Goal: Task Accomplishment & Management: Manage account settings

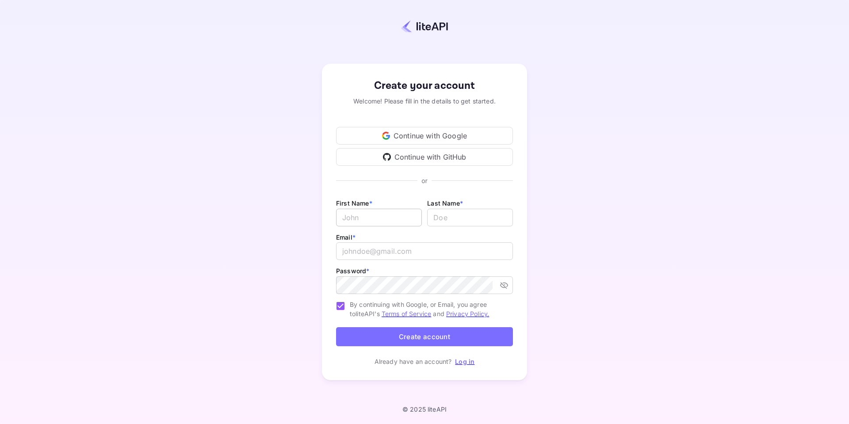
click at [375, 219] on input "Email *" at bounding box center [379, 218] width 86 height 18
type input "Molefi"
type input "Rampai"
type input "mjrampai@gmail.com"
click at [340, 307] on input "By continuing with Google, or Email, you agree to liteAPI's Terms of Service an…" at bounding box center [340, 306] width 19 height 19
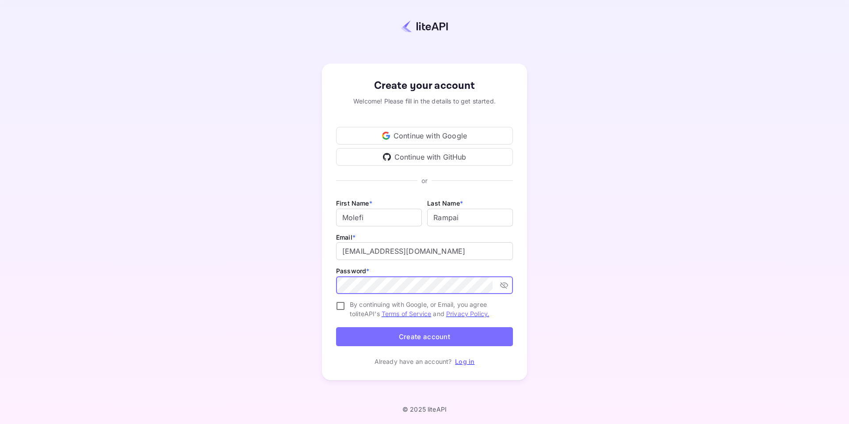
click at [361, 338] on button "Create account" at bounding box center [424, 336] width 177 height 19
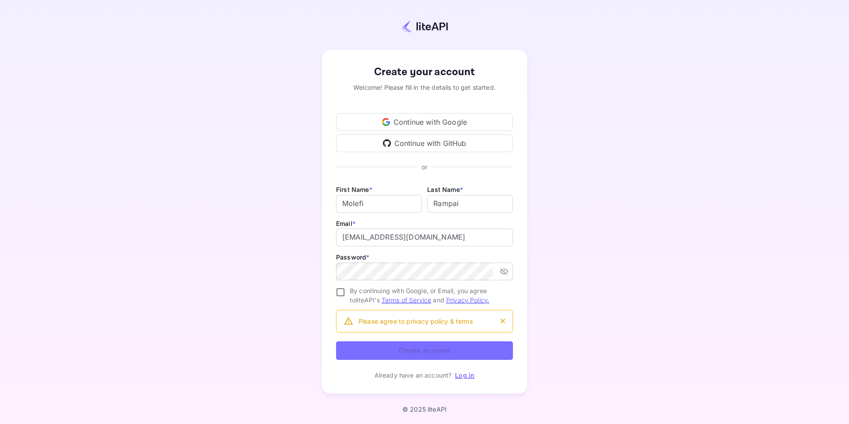
click at [338, 294] on input "By continuing with Google, or Email, you agree to liteAPI's Terms of Service an…" at bounding box center [340, 292] width 19 height 19
checkbox input "true"
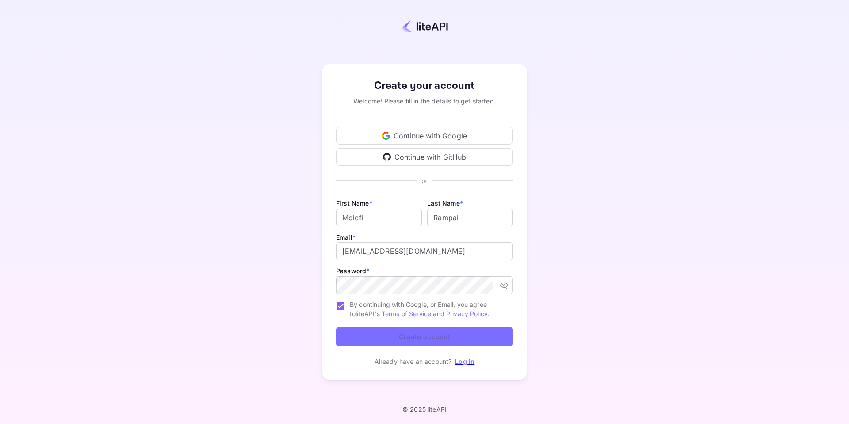
click at [412, 338] on form "First Name * Molefi ​ Last Name * ​ Email * mjrampai@gmail.com ​ Password * ​ B…" at bounding box center [424, 274] width 177 height 152
click at [260, 54] on div "Create your account Welcome! Please fill in the details to get started. Continu…" at bounding box center [424, 221] width 771 height 367
click at [356, 215] on input "Email *" at bounding box center [379, 218] width 86 height 18
type input "Molefi"
type input "Rampai"
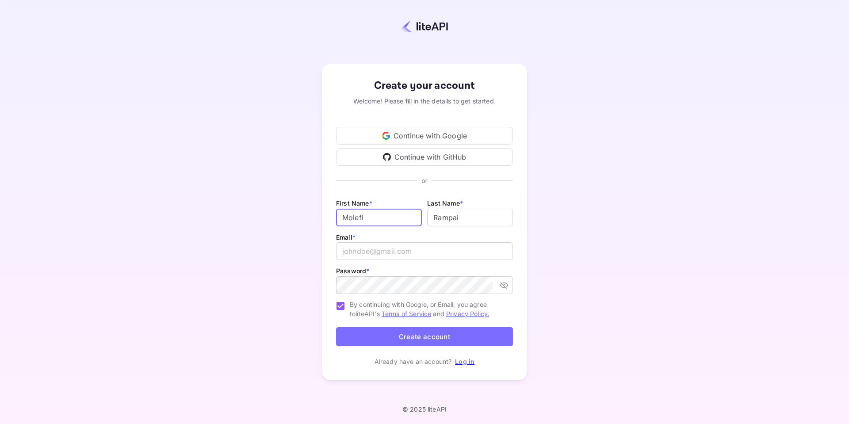
type input "mjrampai@gmail.com"
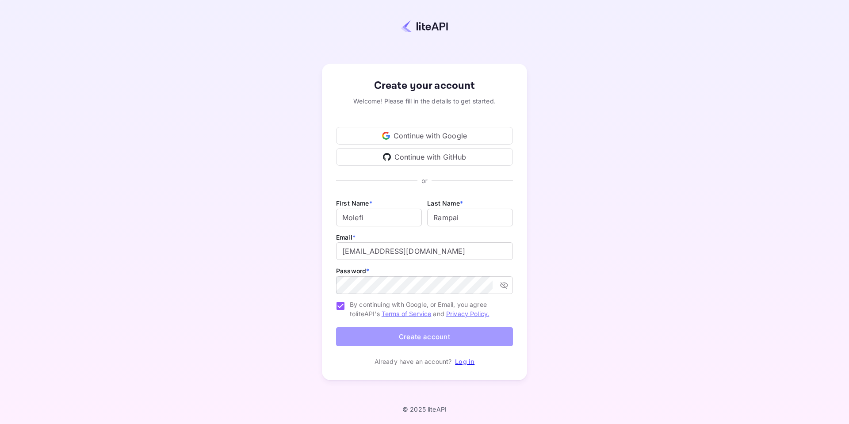
click at [361, 337] on button "Create account" at bounding box center [424, 336] width 177 height 19
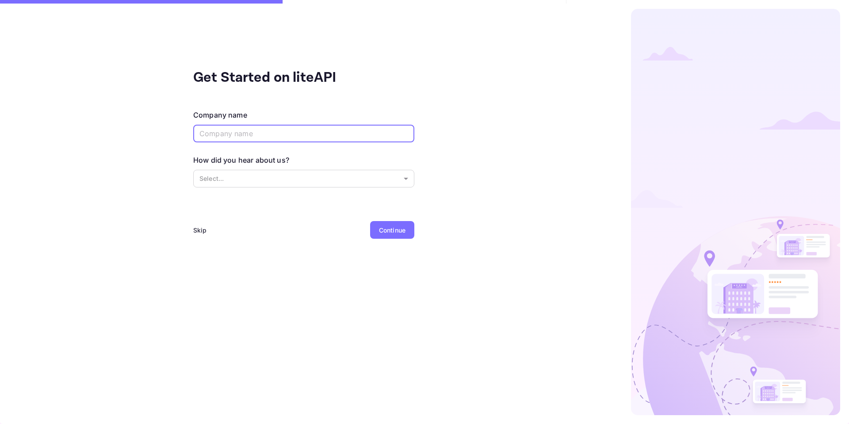
click at [289, 138] on input "text" at bounding box center [303, 134] width 221 height 18
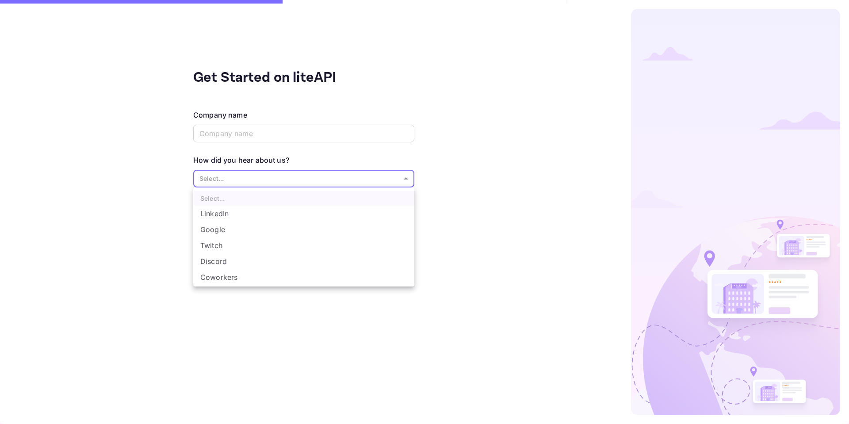
click at [218, 177] on body "Get Started on liteAPI Company name ​ How did you hear about us? Select... ​ Sk…" at bounding box center [424, 212] width 849 height 424
click at [226, 278] on li "Other..." at bounding box center [303, 279] width 221 height 16
type input "Other..."
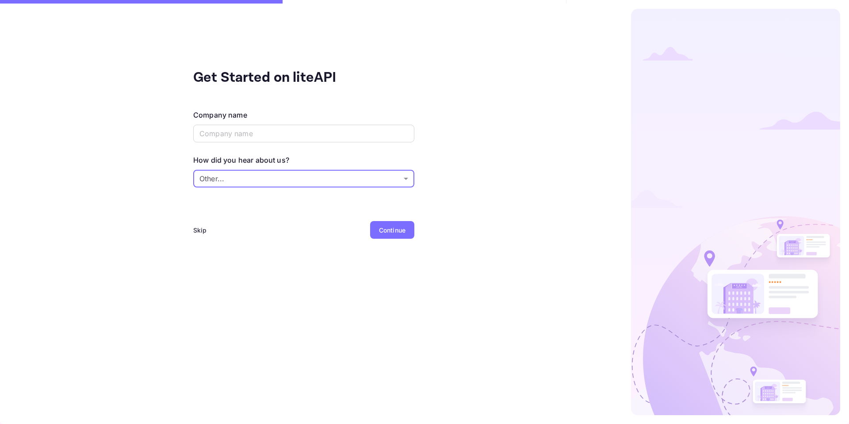
click at [387, 228] on div "Continue" at bounding box center [392, 230] width 27 height 9
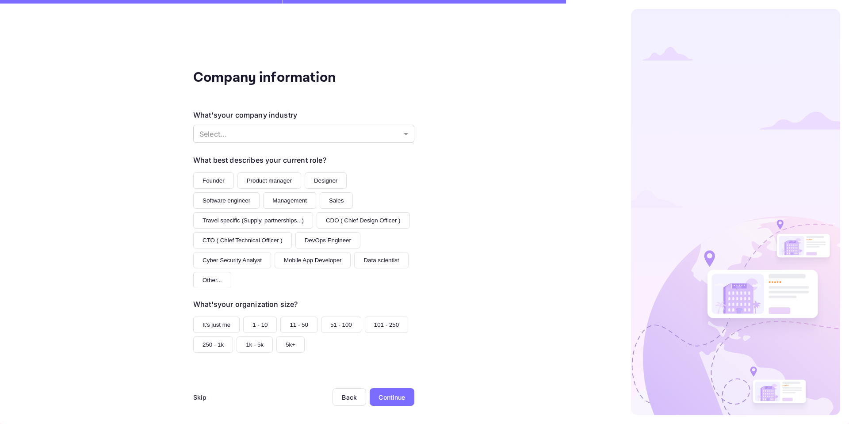
click at [235, 199] on button "Software engineer" at bounding box center [226, 200] width 66 height 16
click at [209, 174] on button "Founder" at bounding box center [213, 180] width 41 height 16
click at [233, 203] on button "Software engineer" at bounding box center [226, 200] width 66 height 16
click at [226, 328] on button "It's just me" at bounding box center [216, 325] width 46 height 16
click at [385, 399] on div "Continue" at bounding box center [392, 397] width 27 height 9
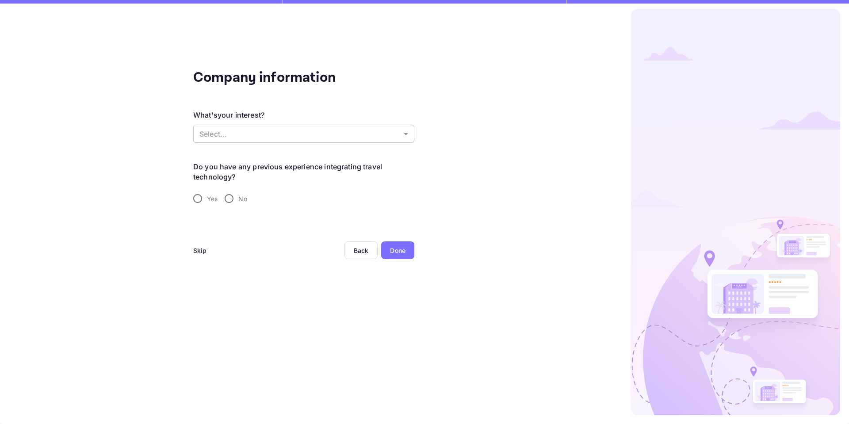
click at [223, 137] on body "Company information What's your interest? Select... ​ Do you have any previous …" at bounding box center [424, 212] width 849 height 424
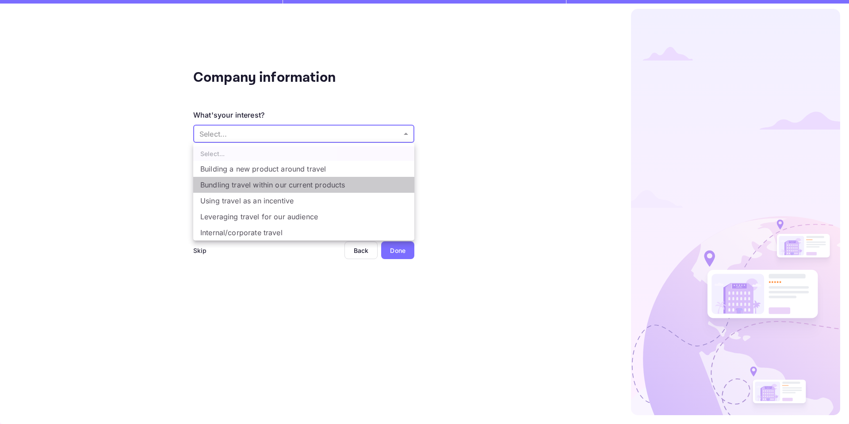
click at [224, 184] on li "Bundling travel within our current products" at bounding box center [303, 185] width 221 height 16
type input "Bundling travel within our current products"
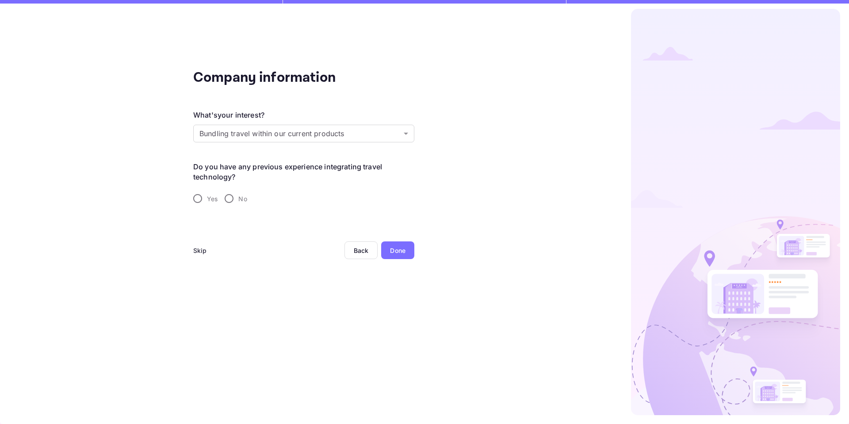
click at [401, 249] on div "Done" at bounding box center [397, 250] width 15 height 9
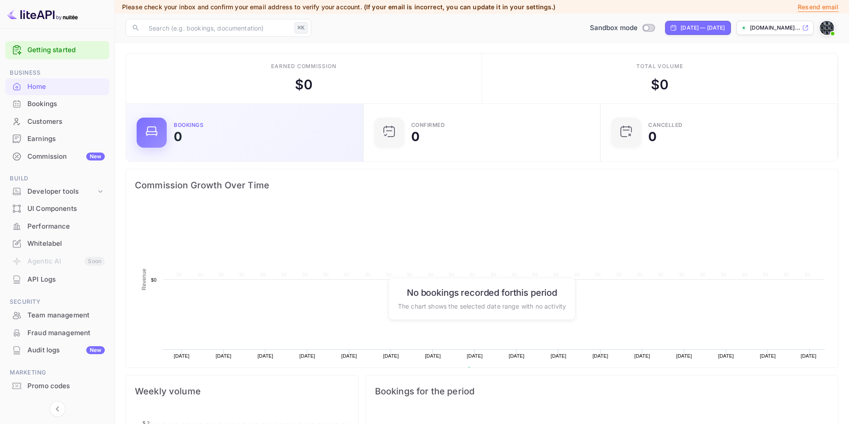
scroll to position [144, 232]
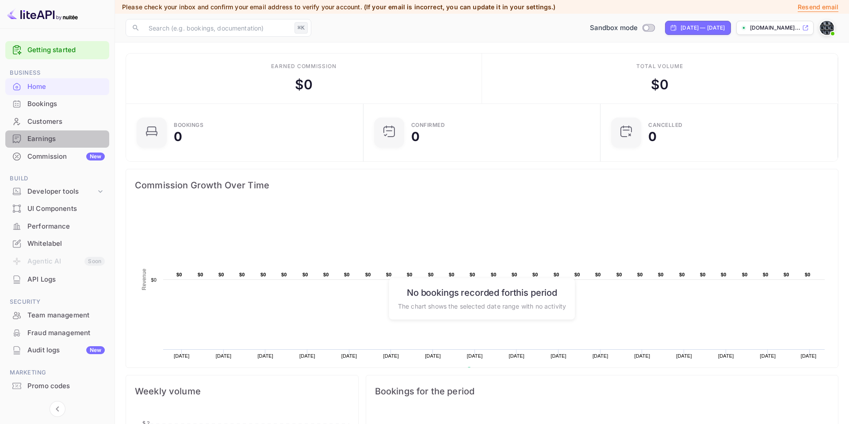
click at [43, 141] on div "Earnings" at bounding box center [65, 139] width 77 height 10
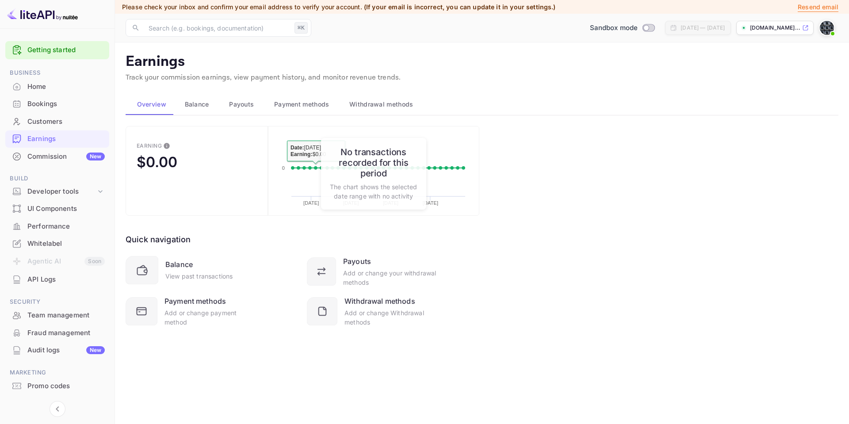
click at [373, 157] on h6 "No transactions recorded for this period" at bounding box center [374, 163] width 88 height 32
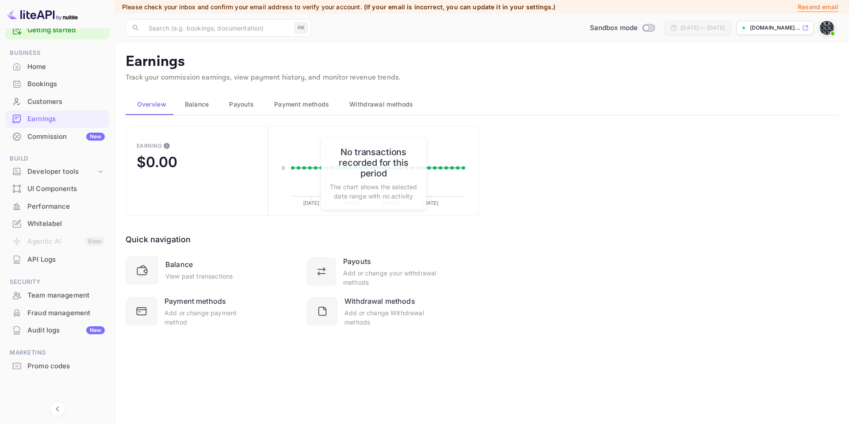
scroll to position [4, 0]
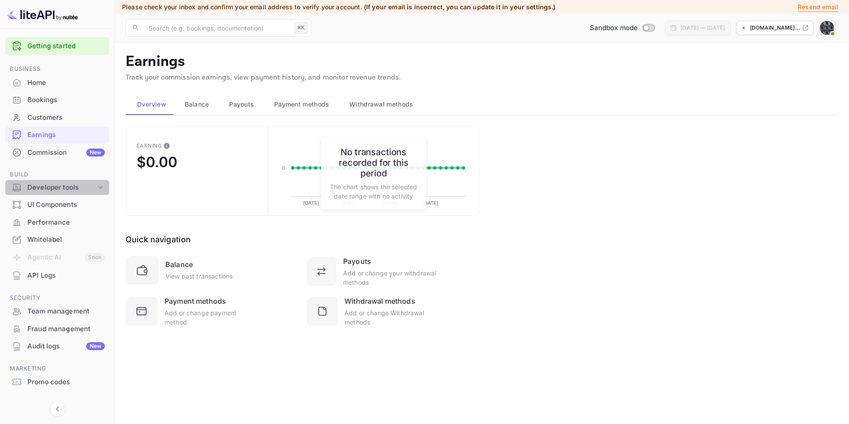
click at [49, 187] on div "Developer tools" at bounding box center [61, 188] width 69 height 10
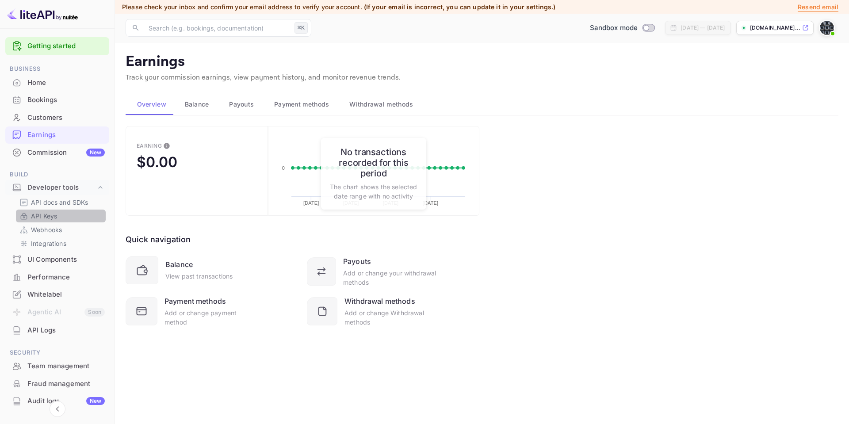
click at [39, 217] on p "API Keys" at bounding box center [44, 215] width 26 height 9
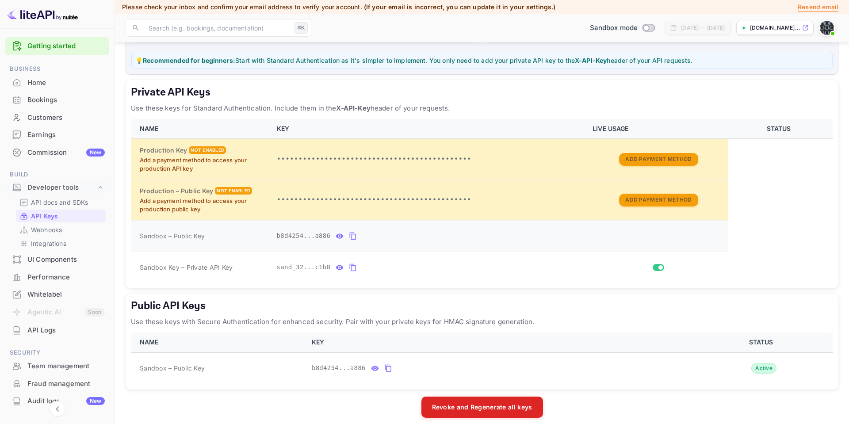
scroll to position [121, 0]
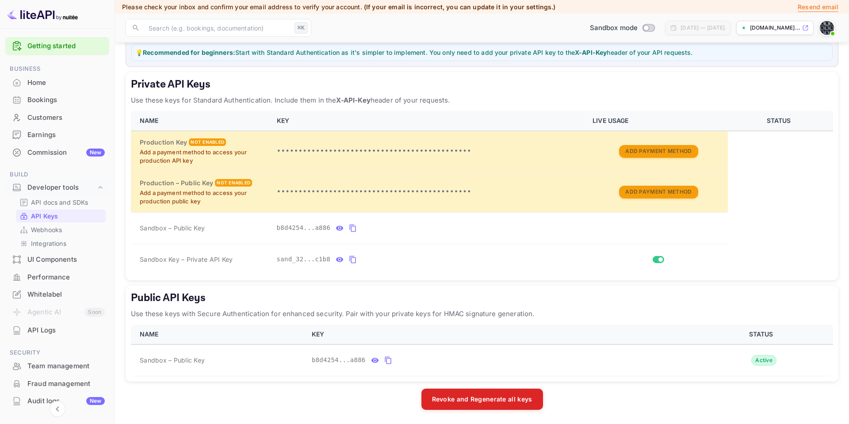
click at [491, 80] on h5 "Private API Keys" at bounding box center [482, 84] width 702 height 14
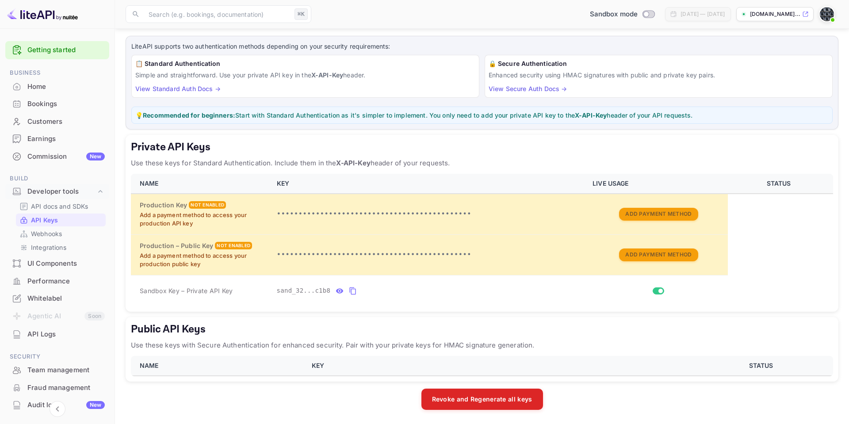
click at [62, 268] on div "UI Components" at bounding box center [57, 263] width 104 height 17
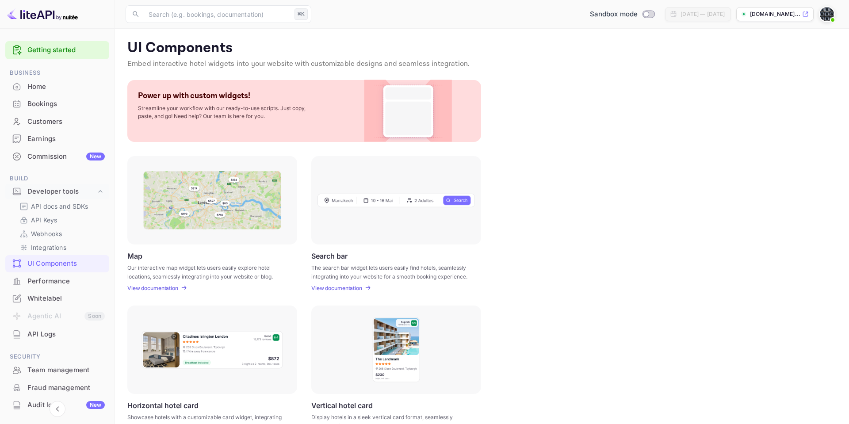
click at [199, 50] on p "UI Components" at bounding box center [481, 48] width 709 height 18
click at [273, 107] on p "Streamline your workflow with our ready-to-use scripts. Just copy, paste, and g…" at bounding box center [226, 112] width 177 height 16
click at [239, 55] on p "UI Components" at bounding box center [481, 48] width 709 height 18
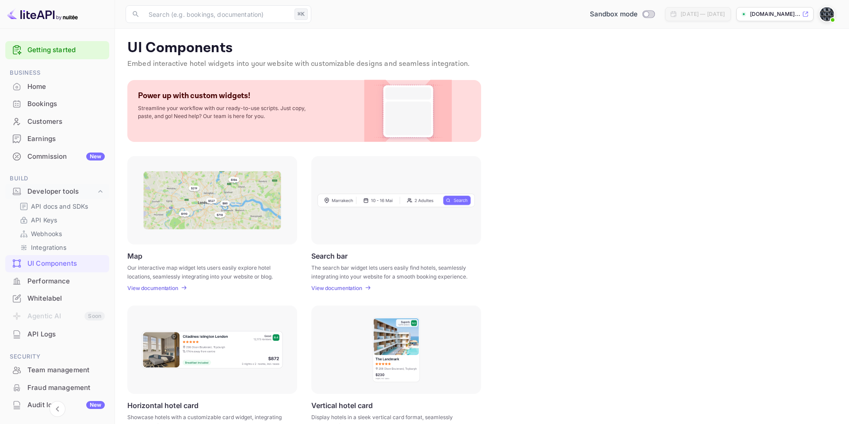
click at [204, 50] on p "UI Components" at bounding box center [481, 48] width 709 height 18
click at [206, 53] on p "UI Components" at bounding box center [481, 48] width 709 height 18
click at [38, 103] on div "Bookings" at bounding box center [65, 104] width 77 height 10
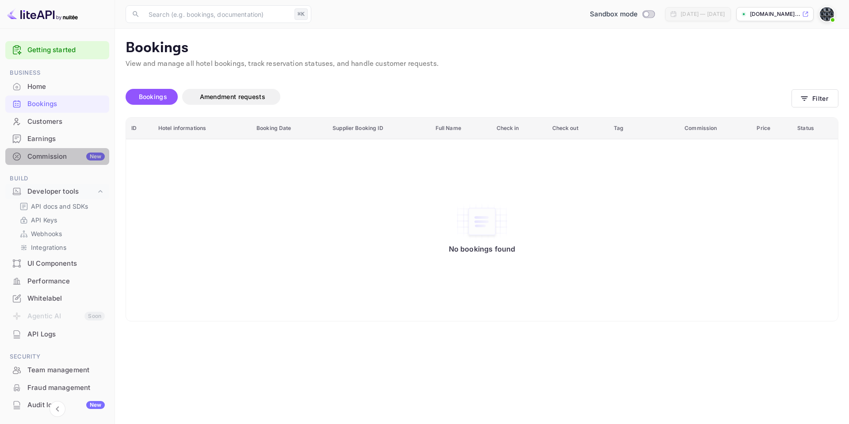
click at [86, 157] on div "New" at bounding box center [95, 157] width 19 height 8
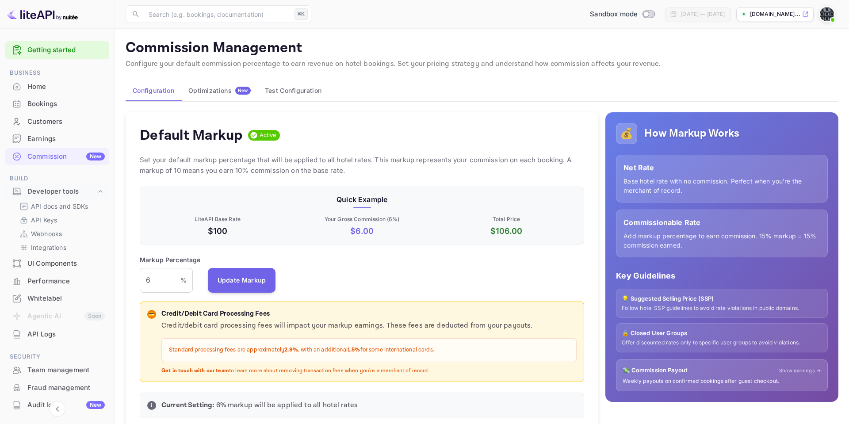
scroll to position [157, 445]
click at [155, 285] on input "6" at bounding box center [160, 280] width 41 height 25
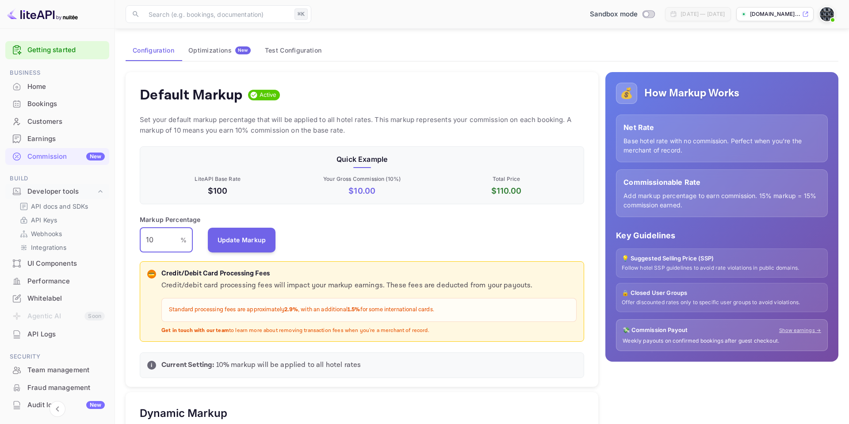
scroll to position [0, 0]
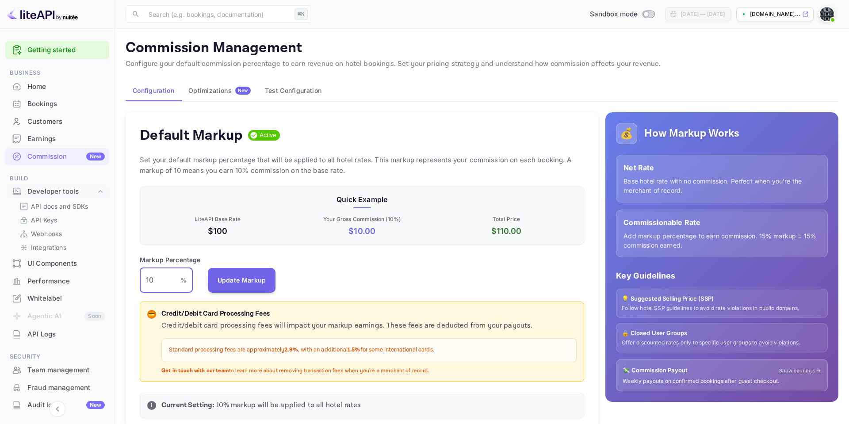
type input "10"
click at [217, 95] on button "Optimizations New" at bounding box center [219, 90] width 77 height 21
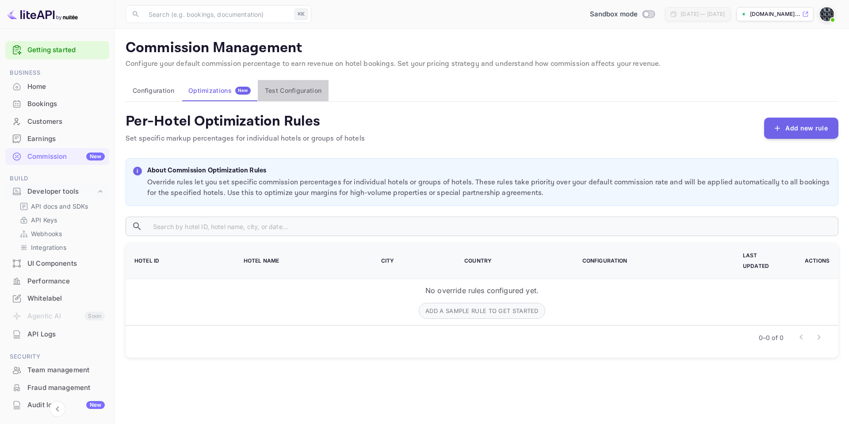
click at [306, 90] on button "Test Configuration" at bounding box center [293, 90] width 71 height 21
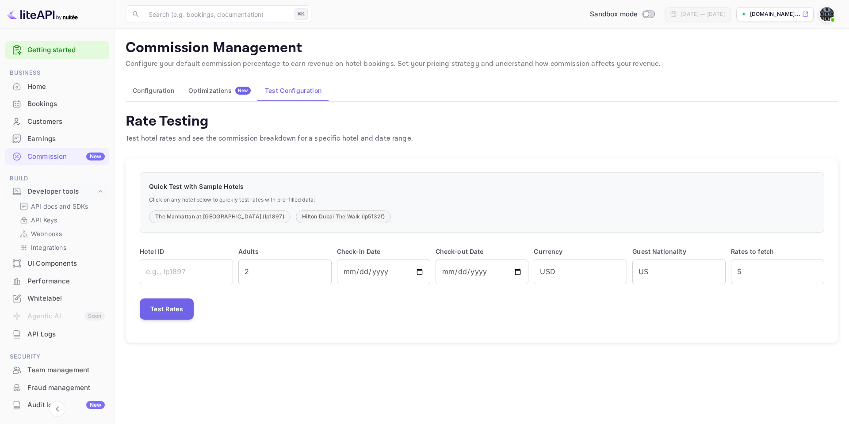
click at [211, 92] on div "Optimizations New" at bounding box center [219, 91] width 62 height 8
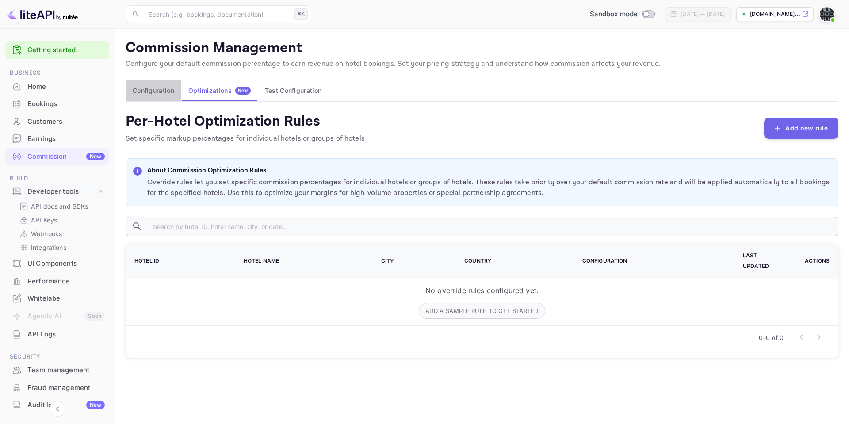
click at [144, 91] on button "Configuration" at bounding box center [154, 90] width 56 height 21
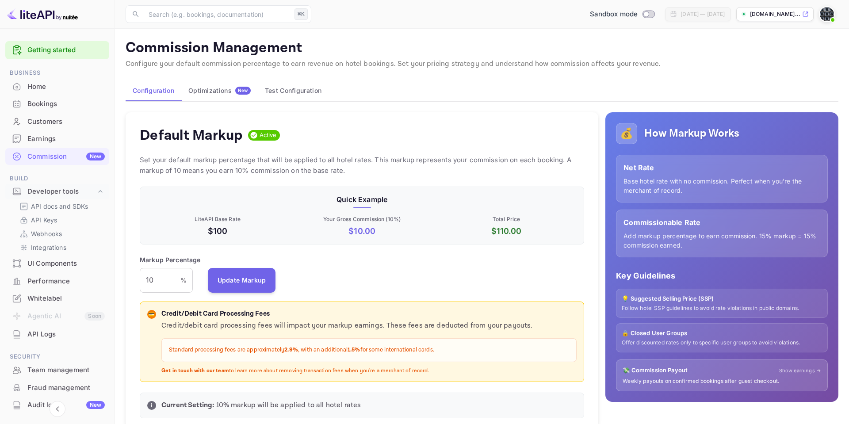
scroll to position [157, 445]
click at [173, 280] on input "10" at bounding box center [160, 280] width 41 height 25
click at [345, 273] on div "Markup Percentage 10 % ​ Update Markup" at bounding box center [362, 274] width 444 height 38
click at [153, 285] on input "10" at bounding box center [160, 280] width 41 height 25
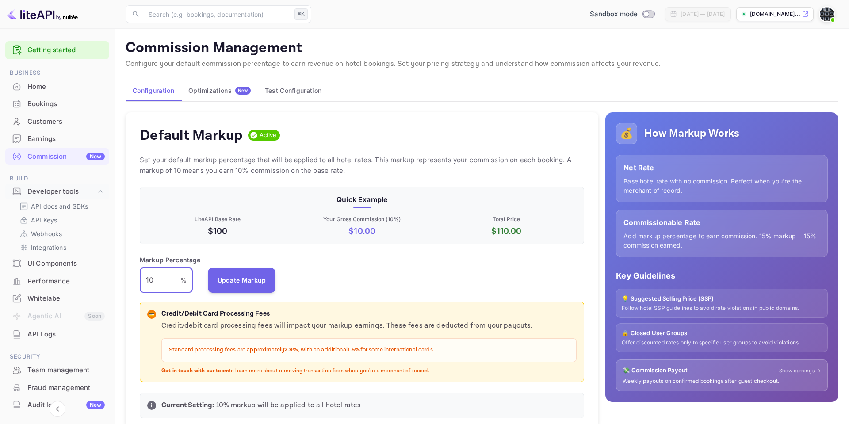
click at [153, 285] on input "10" at bounding box center [160, 280] width 41 height 25
type input "5"
click at [234, 274] on button "Update Markup" at bounding box center [242, 280] width 68 height 25
click at [238, 348] on p "Standard processing fees are approximately 2.9% , with an additional 1.5% for s…" at bounding box center [369, 350] width 400 height 9
click at [199, 316] on p "Credit/Debit Card Processing Fees" at bounding box center [368, 314] width 415 height 10
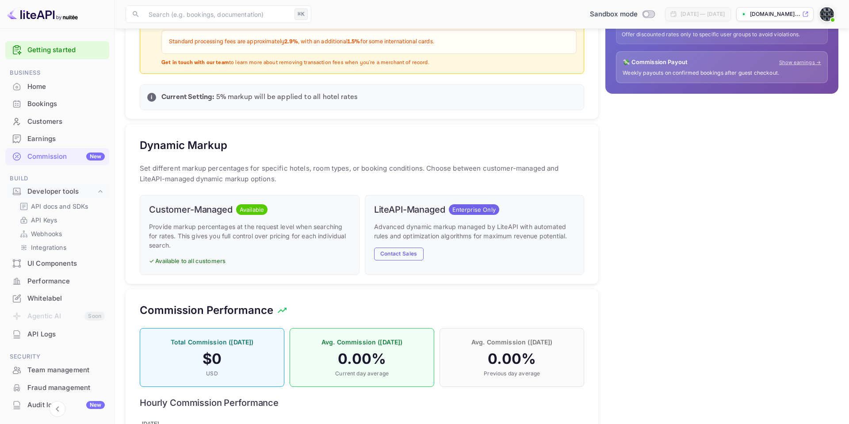
scroll to position [369, 0]
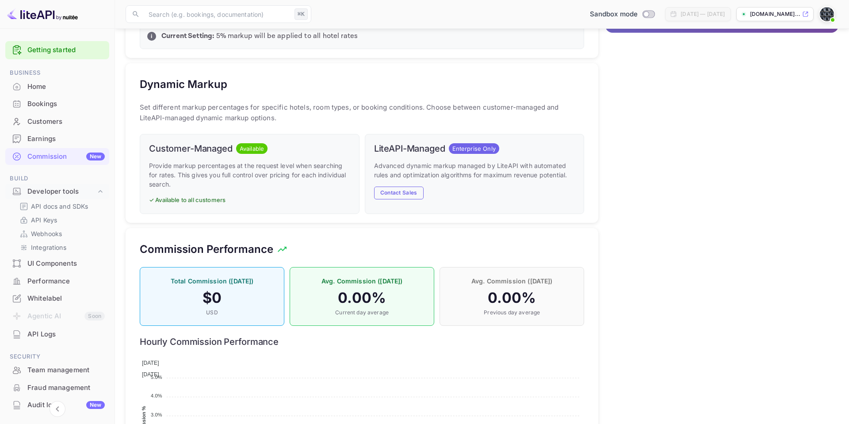
click at [44, 333] on div "API Logs" at bounding box center [65, 334] width 77 height 10
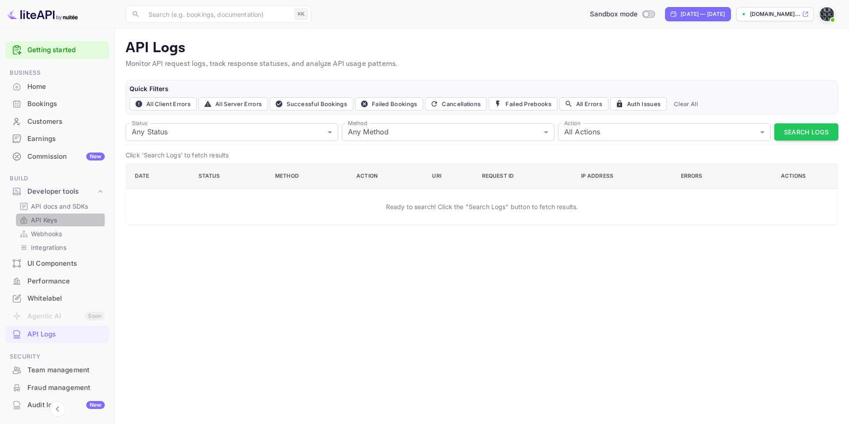
click at [48, 219] on p "API Keys" at bounding box center [44, 219] width 26 height 9
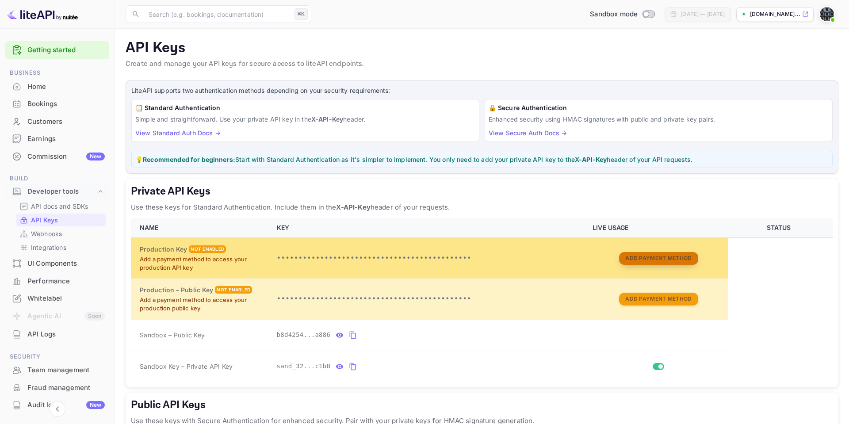
click at [646, 255] on button "Add Payment Method" at bounding box center [658, 258] width 79 height 13
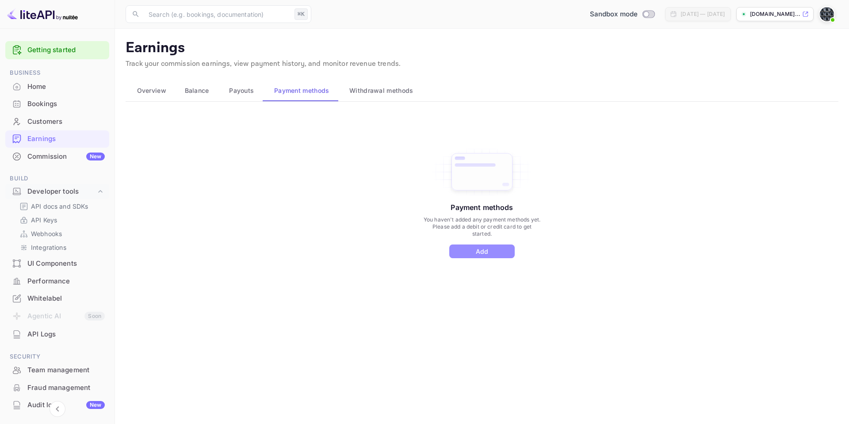
click at [491, 253] on button "Add" at bounding box center [481, 252] width 65 height 14
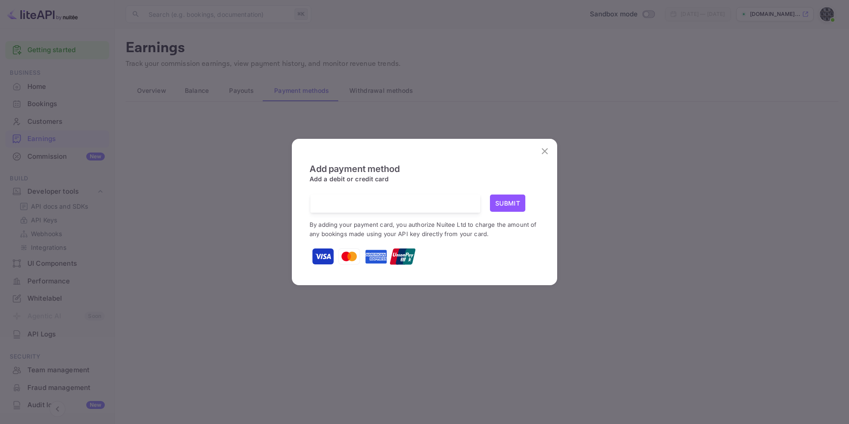
click at [437, 164] on h6 "Add payment method" at bounding box center [425, 169] width 230 height 11
click at [458, 150] on div "Add payment method Add a debit or credit card Submit By adding your payment car…" at bounding box center [425, 211] width 248 height 130
click at [504, 202] on button "Submit" at bounding box center [507, 203] width 35 height 17
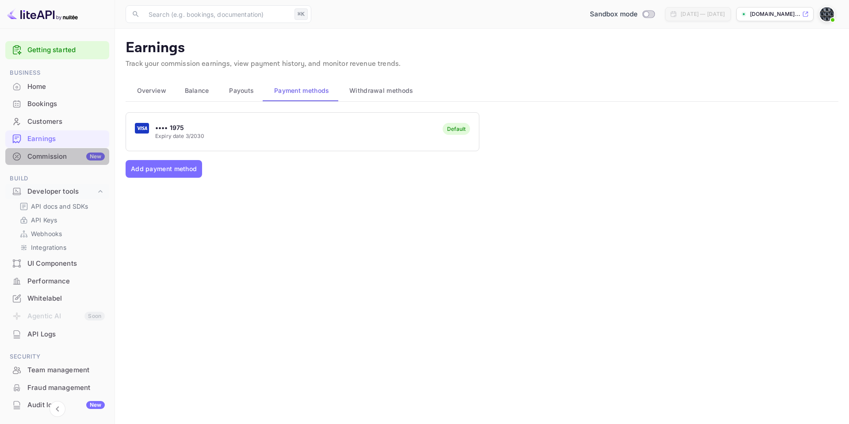
click at [63, 153] on div "Commission New" at bounding box center [65, 157] width 77 height 10
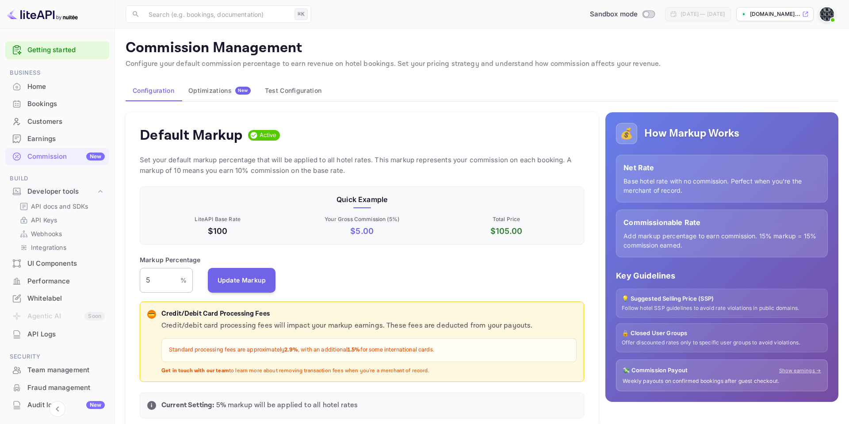
click at [156, 281] on input "5" at bounding box center [160, 280] width 41 height 25
click at [155, 282] on input "5" at bounding box center [160, 280] width 41 height 25
type input "10"
click at [224, 281] on button "Update Markup" at bounding box center [242, 280] width 68 height 25
click at [42, 83] on div "Home" at bounding box center [65, 87] width 77 height 10
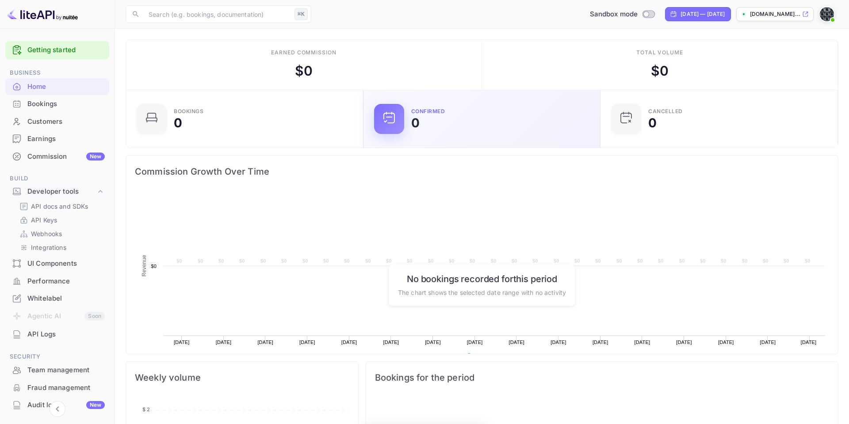
scroll to position [144, 232]
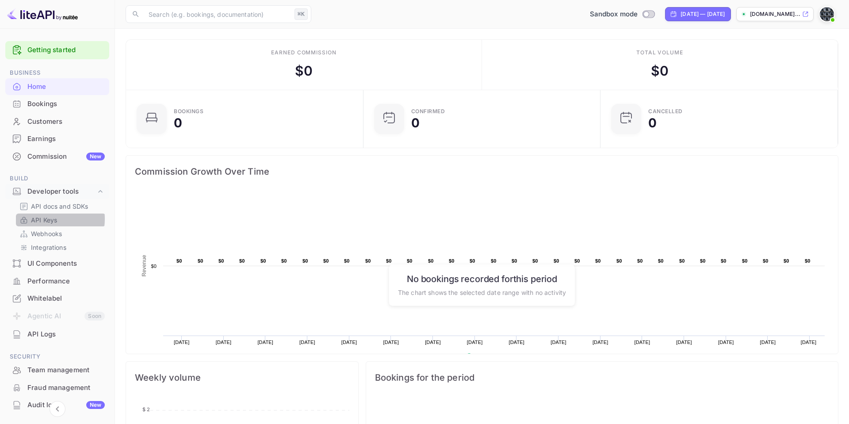
click at [42, 219] on p "API Keys" at bounding box center [44, 219] width 26 height 9
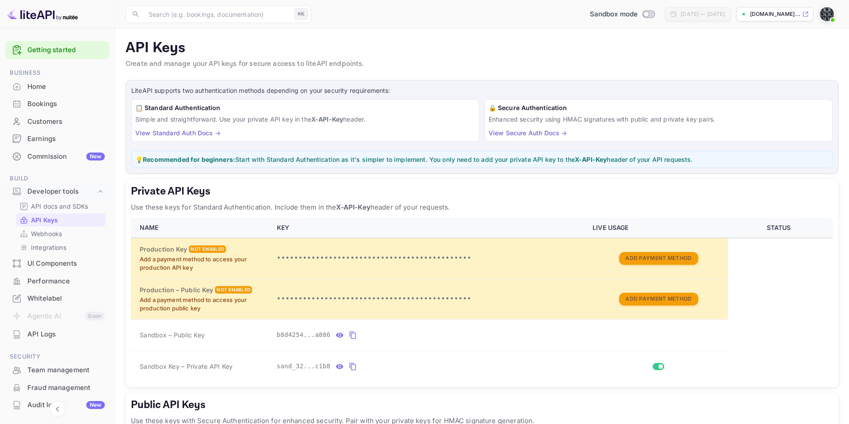
click at [774, 264] on table "NAME KEY LIVE USAGE STATUS Production Key Not enabled Add a payment method to a…" at bounding box center [482, 300] width 702 height 164
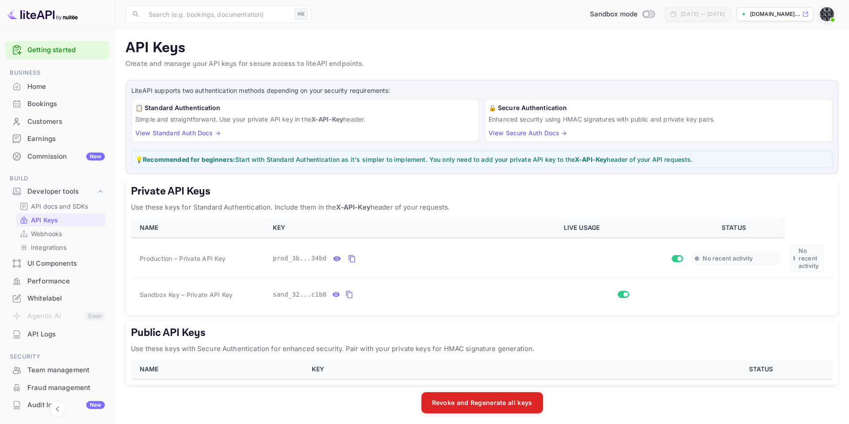
scroll to position [4, 0]
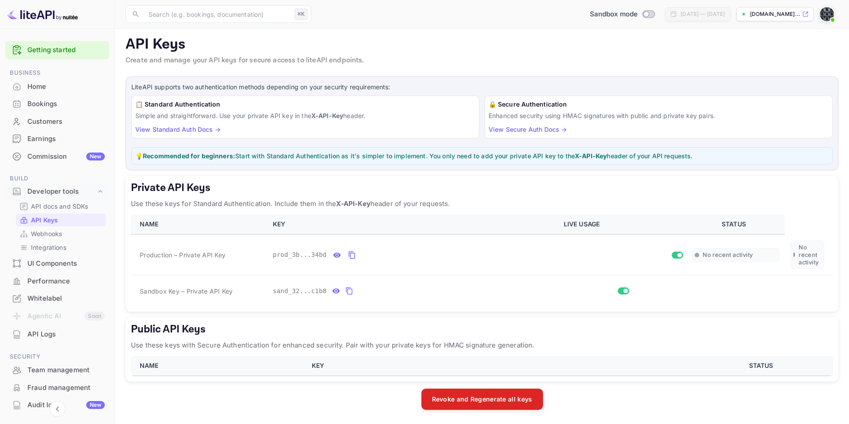
click at [306, 339] on div "Public API Keys Use these keys with Secure Authentication for enhanced security…" at bounding box center [482, 349] width 713 height 65
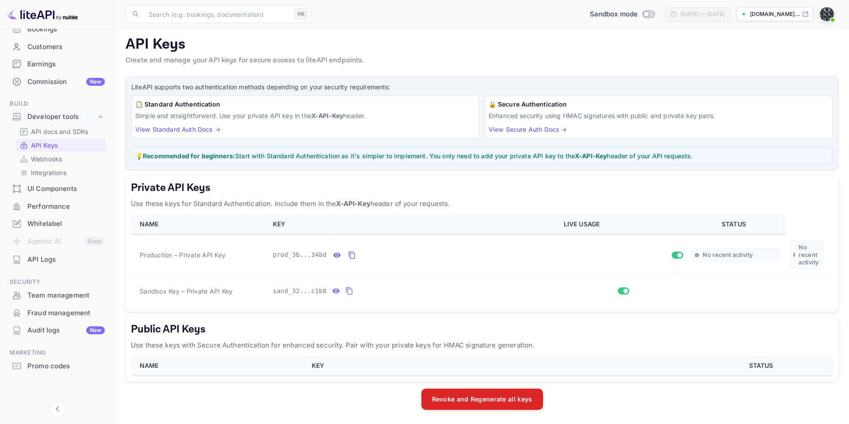
scroll to position [0, 0]
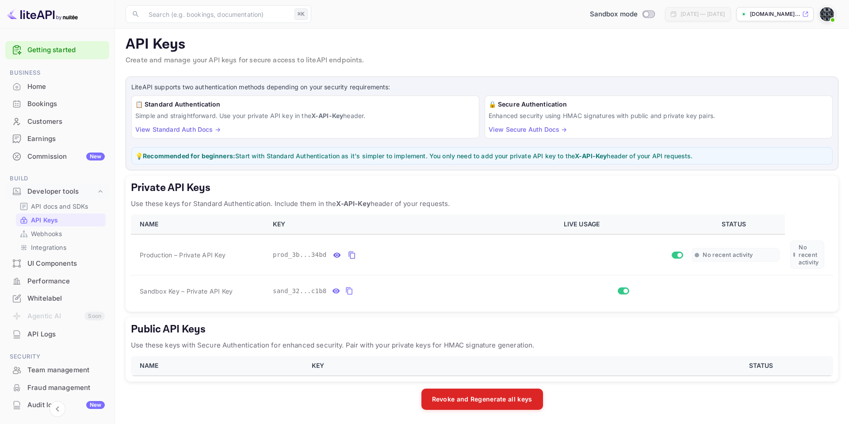
click at [74, 13] on img at bounding box center [42, 14] width 71 height 14
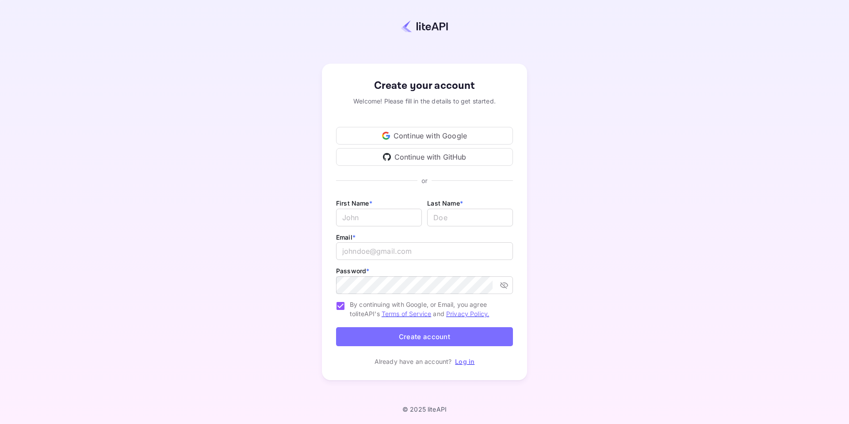
type input "[EMAIL_ADDRESS][DOMAIN_NAME]"
click at [386, 337] on button "Create account" at bounding box center [424, 336] width 177 height 19
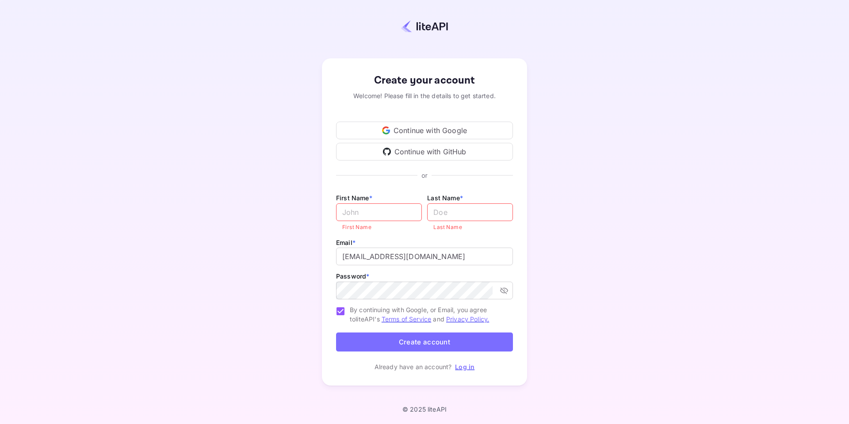
click at [235, 287] on div "Create your account Welcome! Please fill in the details to get started. Continu…" at bounding box center [424, 221] width 771 height 367
click at [467, 368] on link "Log in" at bounding box center [464, 367] width 19 height 8
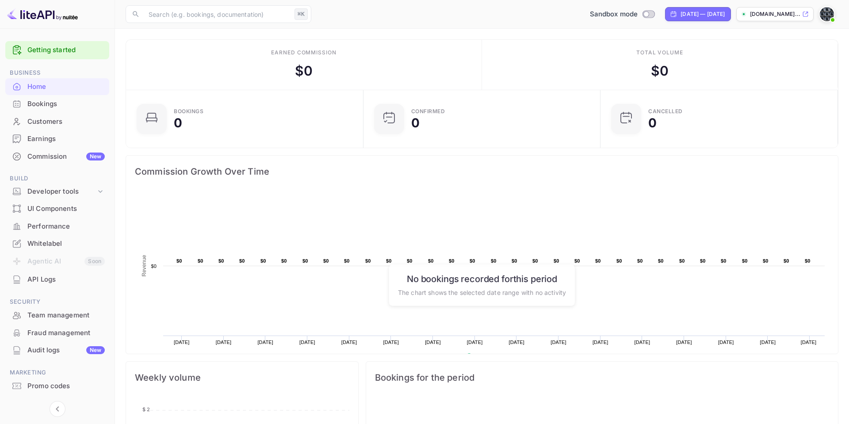
scroll to position [20, 0]
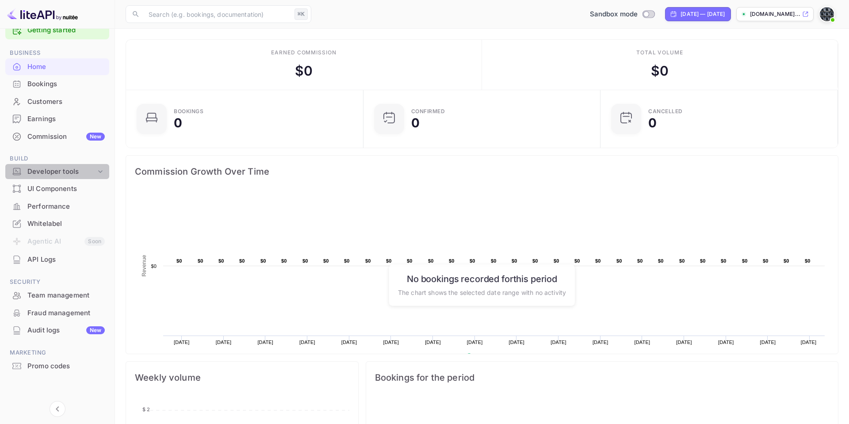
click at [60, 172] on div "Developer tools" at bounding box center [61, 172] width 69 height 10
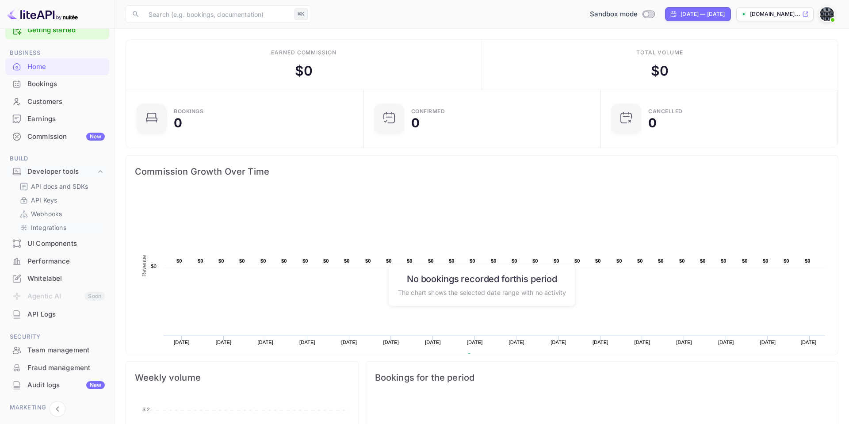
click at [47, 227] on p "Integrations" at bounding box center [48, 227] width 35 height 9
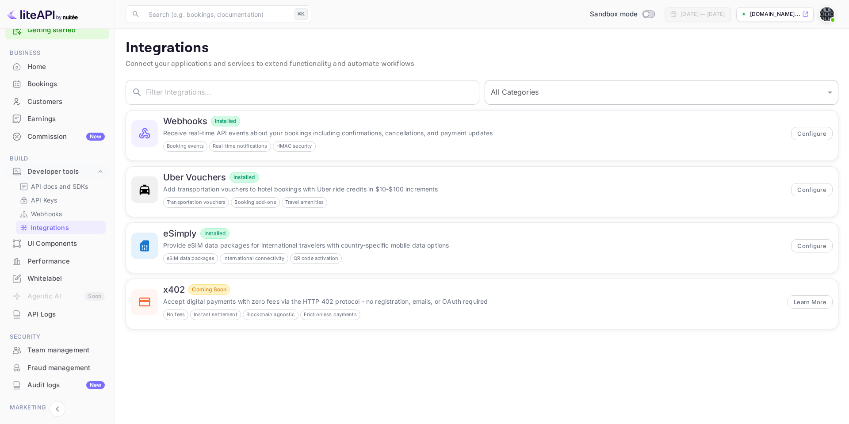
click at [585, 89] on select "All Categories Developer Tools Travel Services Payment Systems" at bounding box center [662, 92] width 354 height 25
select select "Travel Services"
click at [485, 80] on select "All Categories Developer Tools Travel Services Payment Systems" at bounding box center [662, 92] width 354 height 25
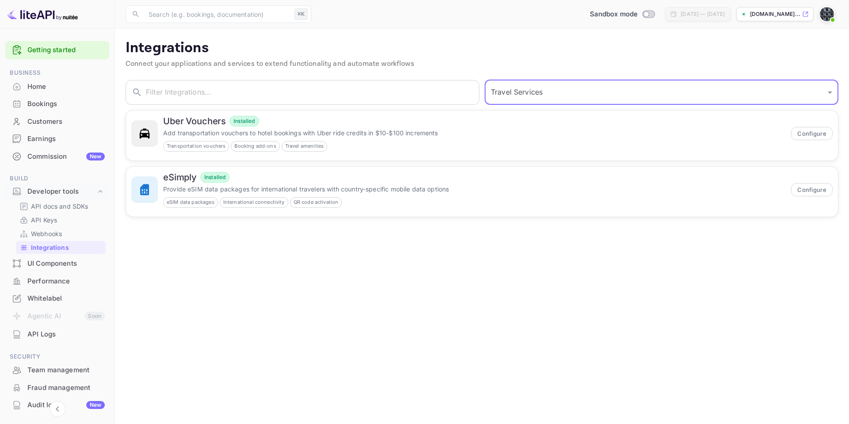
click at [448, 320] on main "Integrations Connect your applications and services to extend functionality and…" at bounding box center [482, 226] width 734 height 395
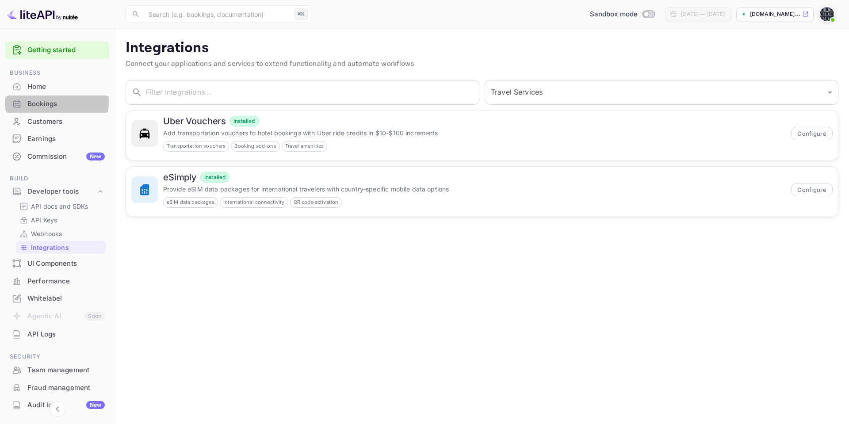
click at [32, 101] on div "Bookings" at bounding box center [65, 104] width 77 height 10
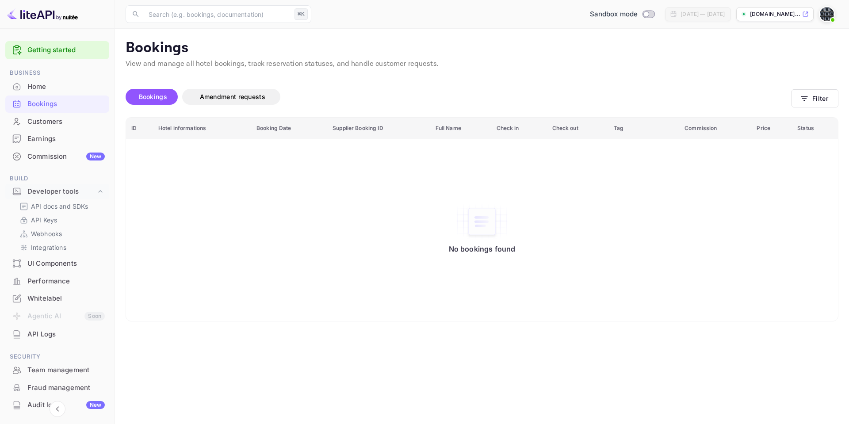
click at [339, 82] on div "Bookings Amendment requests" at bounding box center [459, 98] width 666 height 37
click at [326, 79] on div "Unsaved Changes Bookings Amendment requests Filter ID Hotel informations Bookin…" at bounding box center [477, 195] width 724 height 253
click at [387, 88] on div "Bookings Amendment requests" at bounding box center [459, 98] width 666 height 37
click at [314, 227] on div "No bookings found" at bounding box center [482, 231] width 694 height 170
